Goal: Communication & Community: Answer question/provide support

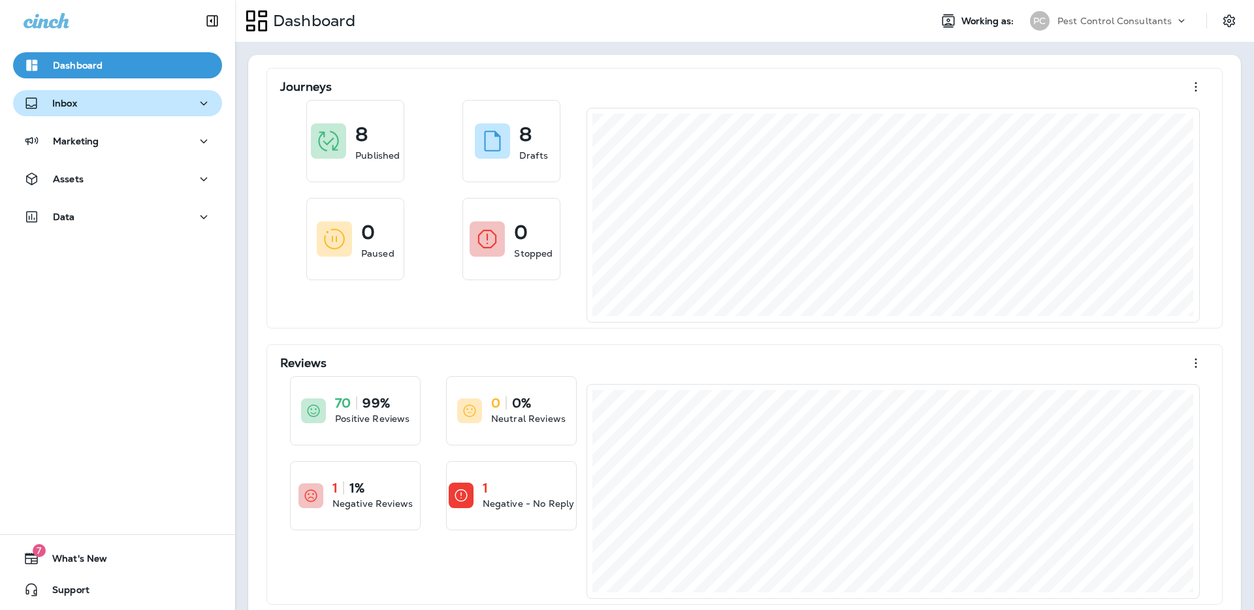
click at [175, 103] on div "Inbox" at bounding box center [118, 103] width 188 height 16
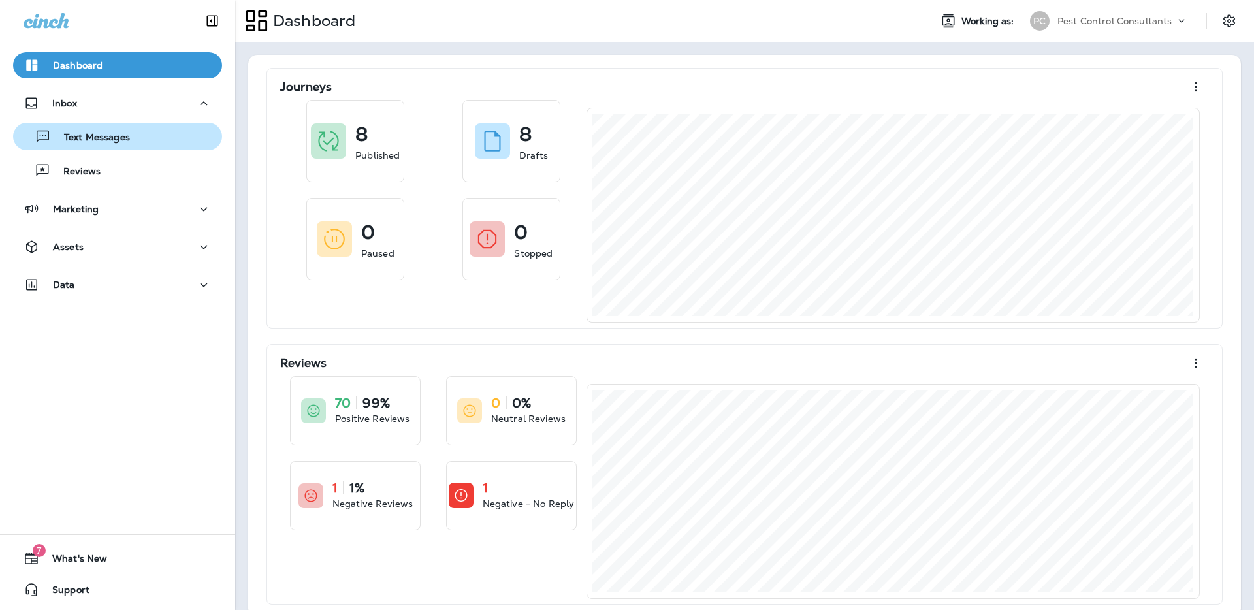
click at [142, 139] on div "Text Messages" at bounding box center [117, 137] width 199 height 20
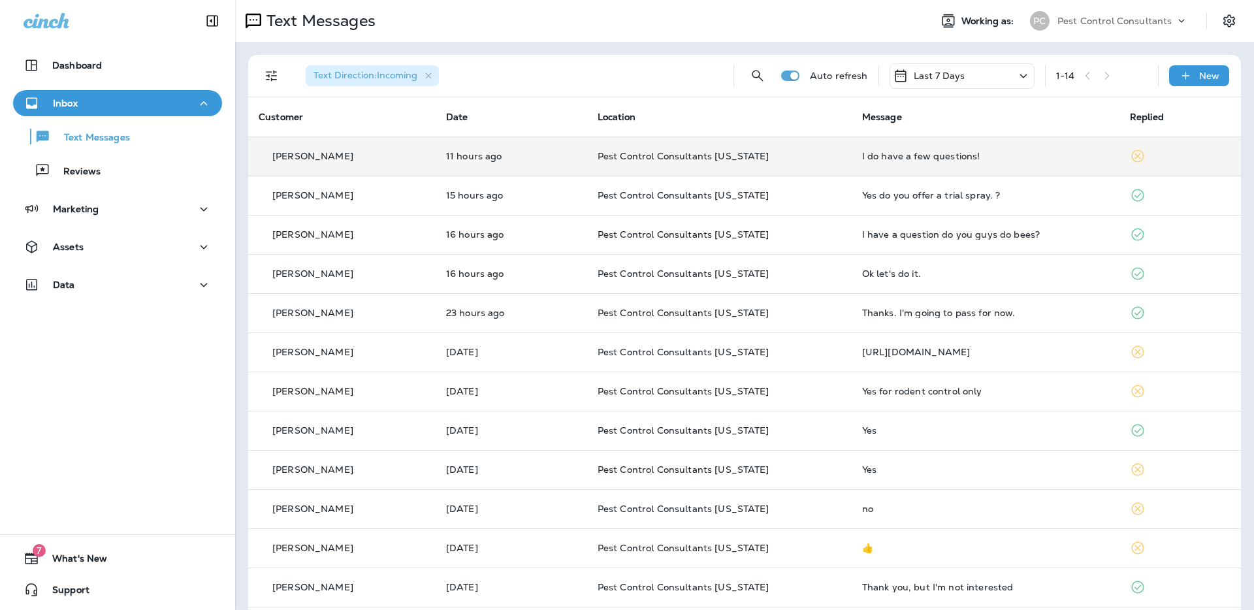
click at [321, 158] on p "[PERSON_NAME]" at bounding box center [312, 156] width 81 height 10
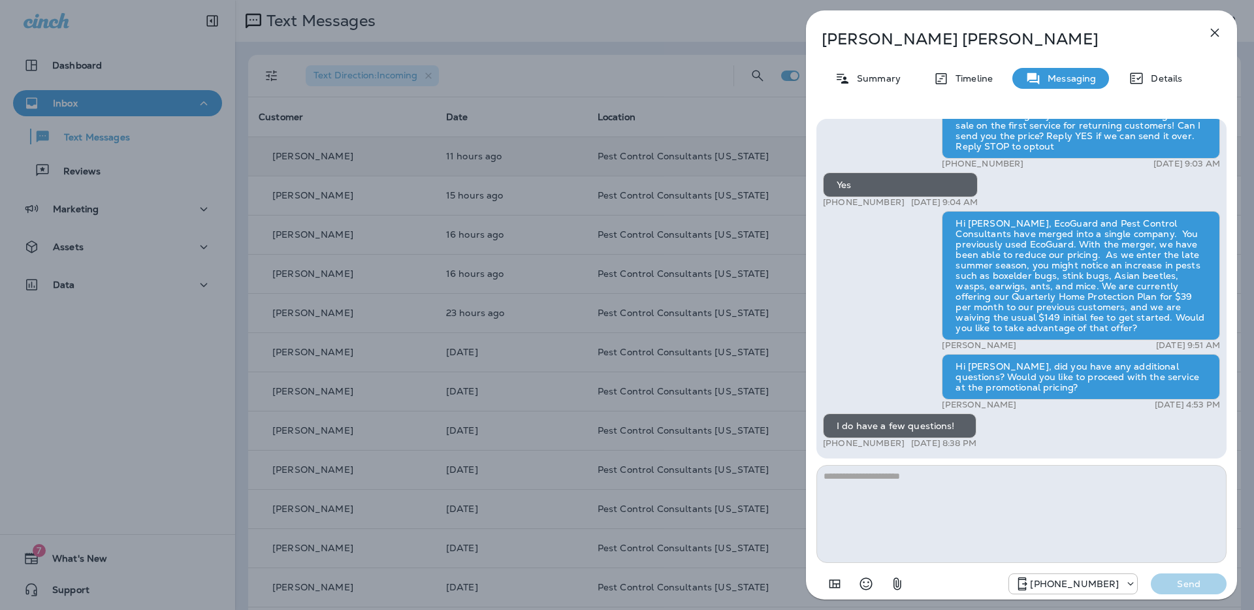
scroll to position [-1, 0]
type textarea "**********"
click at [1198, 588] on p "Send" at bounding box center [1188, 584] width 55 height 12
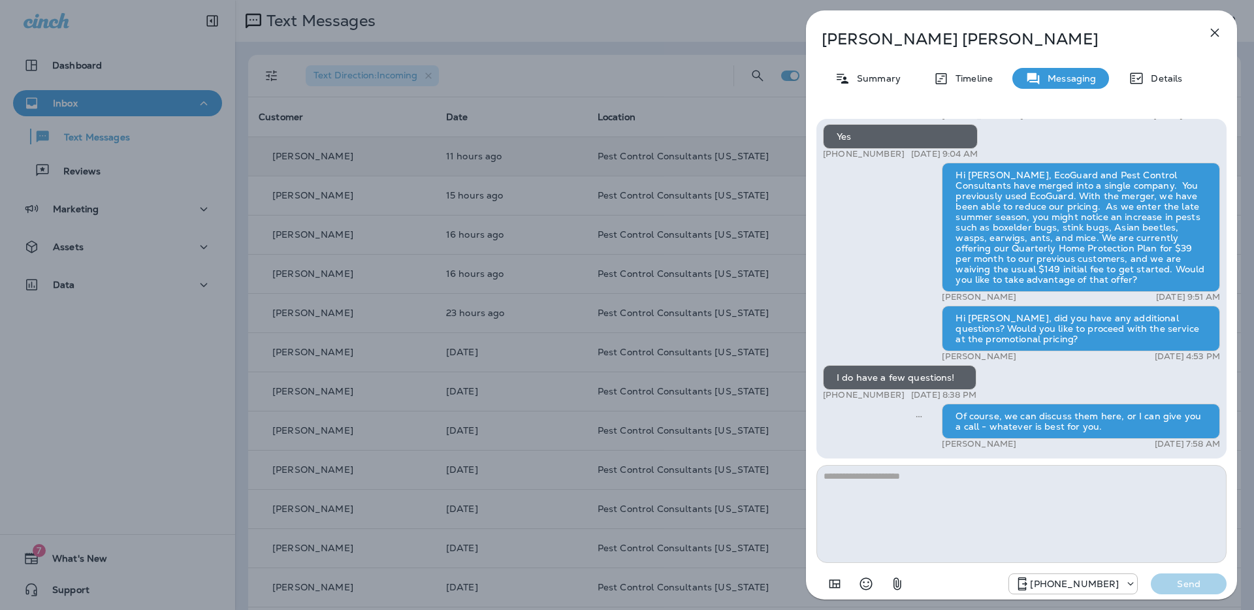
click at [543, 83] on div "[PERSON_NAME] Summary Timeline Messaging Details Hi [PERSON_NAME], Pest Control…" at bounding box center [627, 305] width 1254 height 610
